Goal: Transaction & Acquisition: Purchase product/service

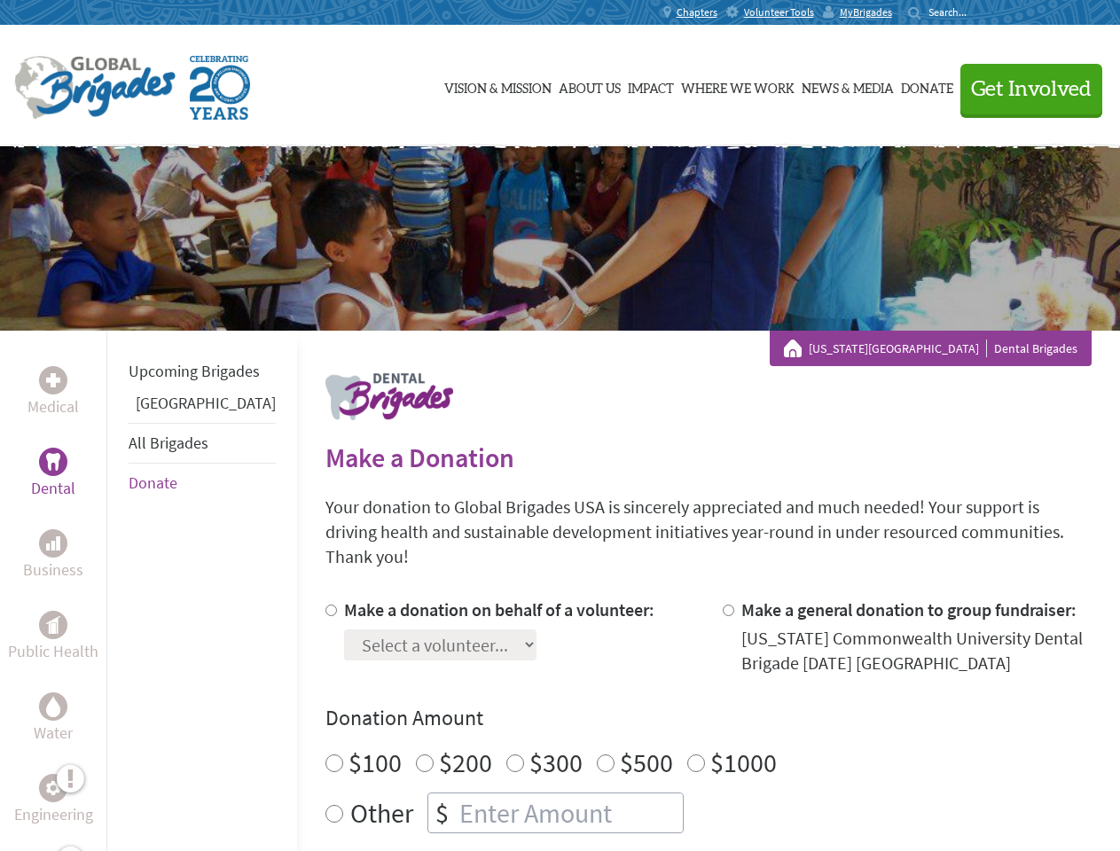
click at [979, 12] on div "Search for:" at bounding box center [943, 12] width 71 height 14
click at [1023, 89] on span "Get Involved" at bounding box center [1031, 89] width 121 height 21
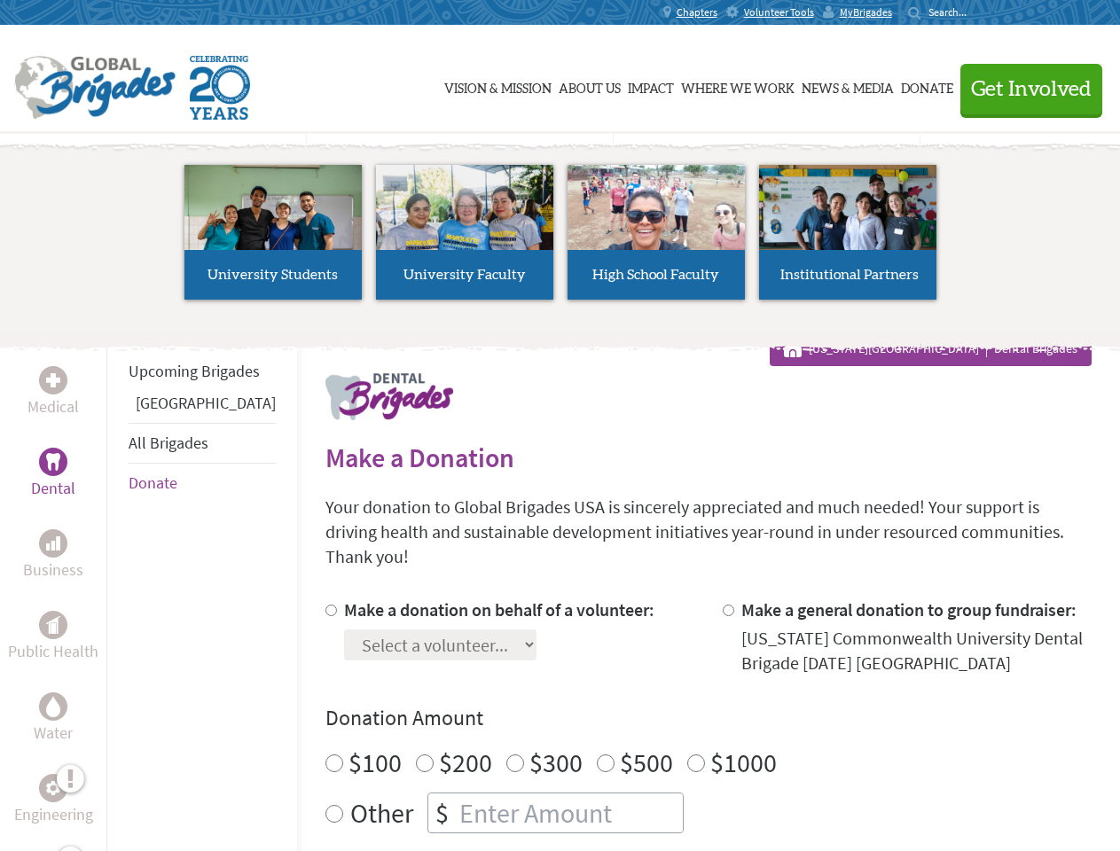
click at [560, 238] on li "High School Faculty" at bounding box center [655, 232] width 191 height 163
click at [117, 590] on div "Upcoming Brigades Guatemala All Brigades Donate" at bounding box center [201, 756] width 191 height 851
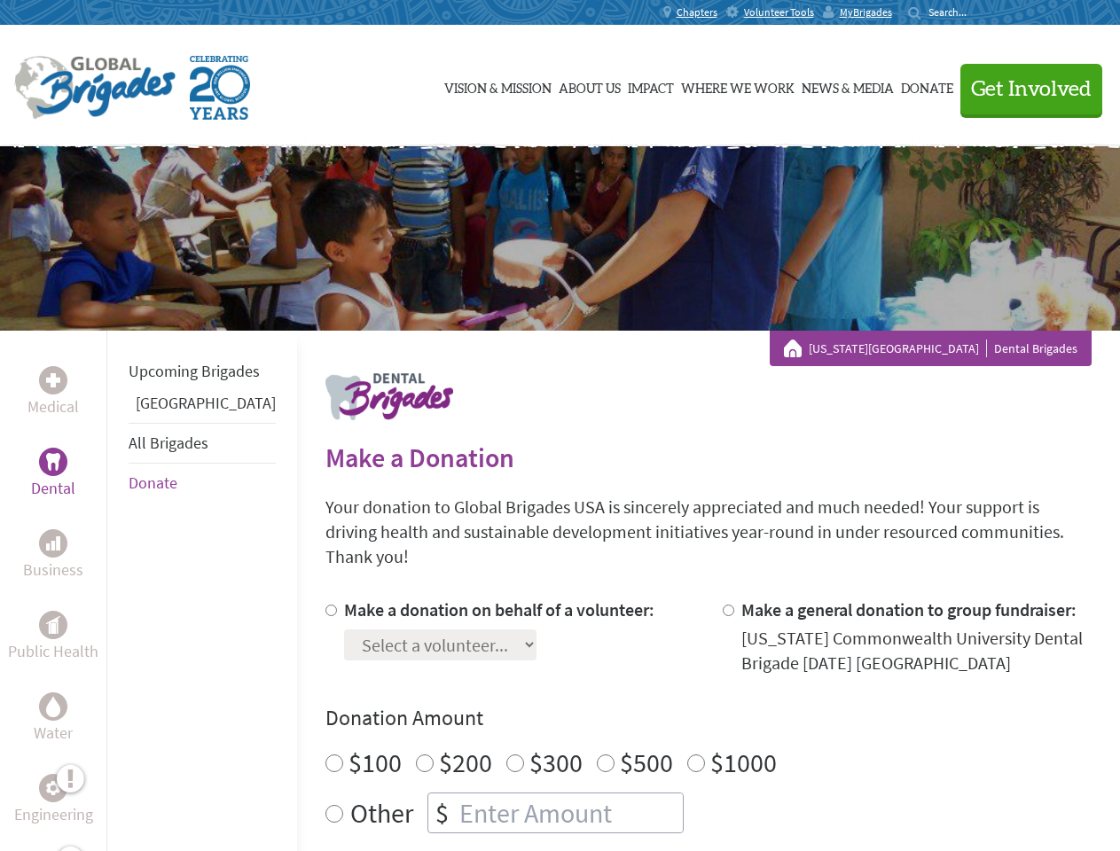
click at [677, 712] on div "Donation Amount $100 $200 $300 $500 $1000 Other $" at bounding box center [708, 768] width 766 height 129
click at [325, 605] on input "Make a donation on behalf of a volunteer:" at bounding box center [331, 611] width 12 height 12
radio input "true"
click at [722, 605] on input "Make a general donation to group fundraiser:" at bounding box center [728, 611] width 12 height 12
radio input "true"
